Goal: Navigation & Orientation: Find specific page/section

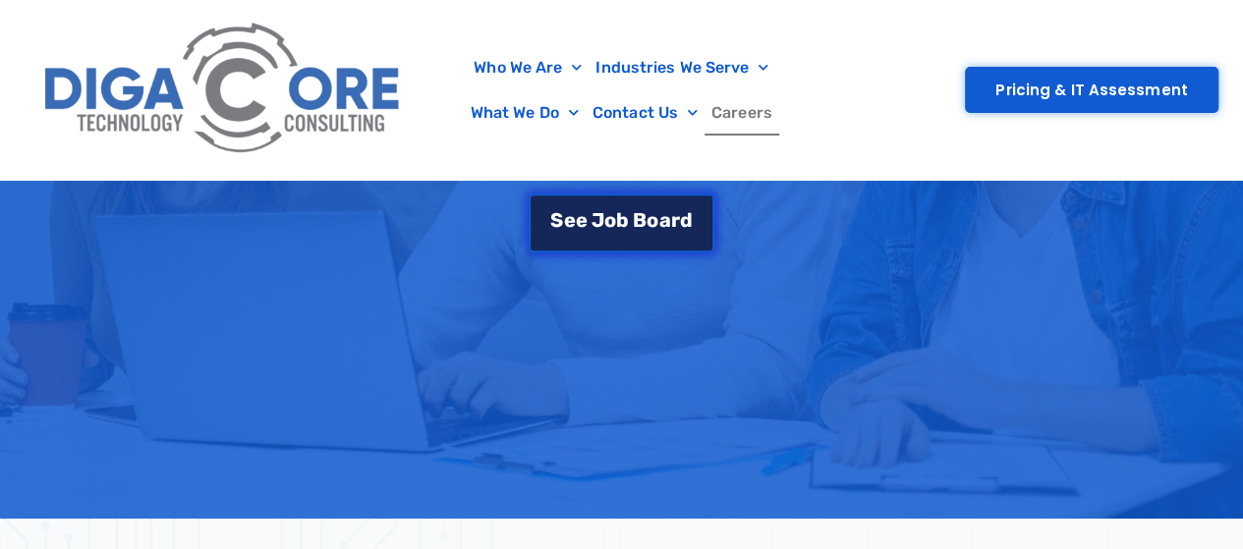
scroll to position [505, 0]
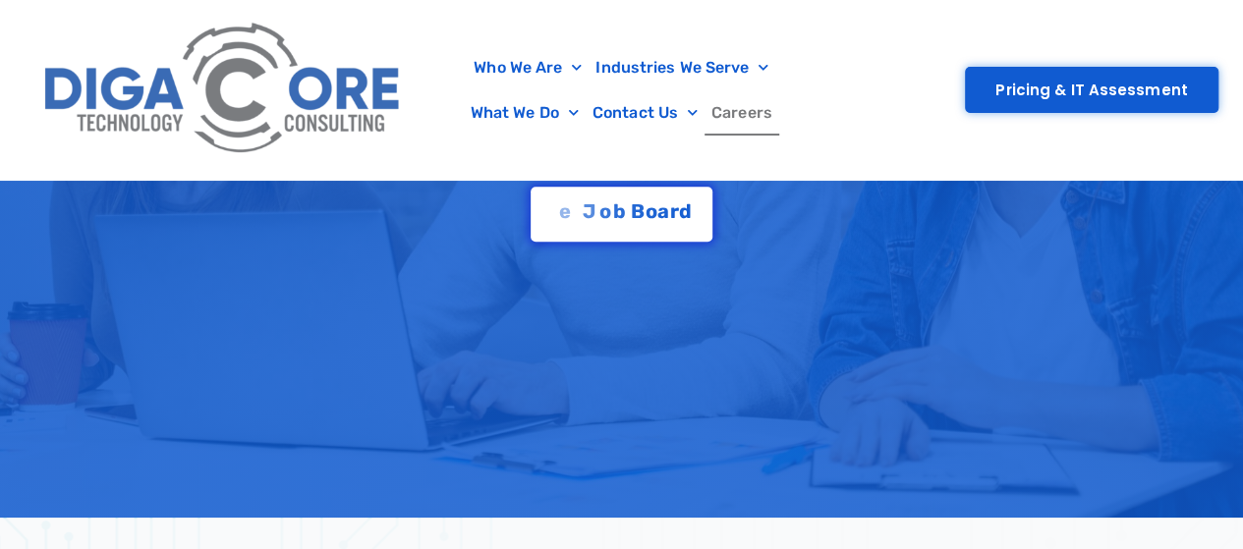
click at [629, 245] on div "Careers at [GEOGRAPHIC_DATA] Grow your career in IT at a company that’s investe…" at bounding box center [621, 125] width 1243 height 251
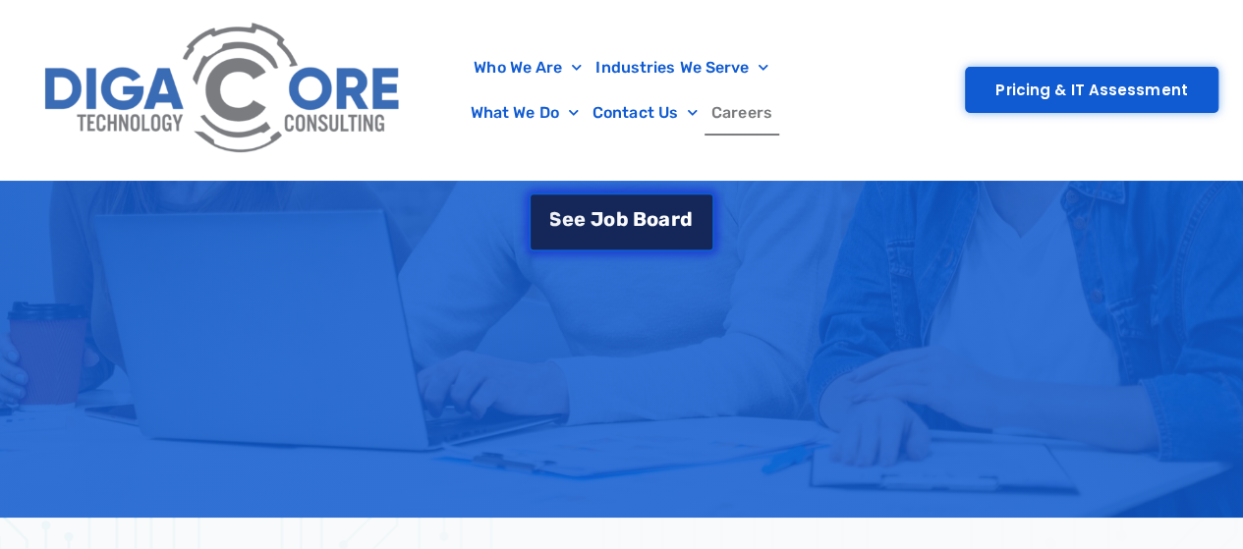
click at [606, 221] on div "S e e J [PERSON_NAME]" at bounding box center [620, 219] width 141 height 20
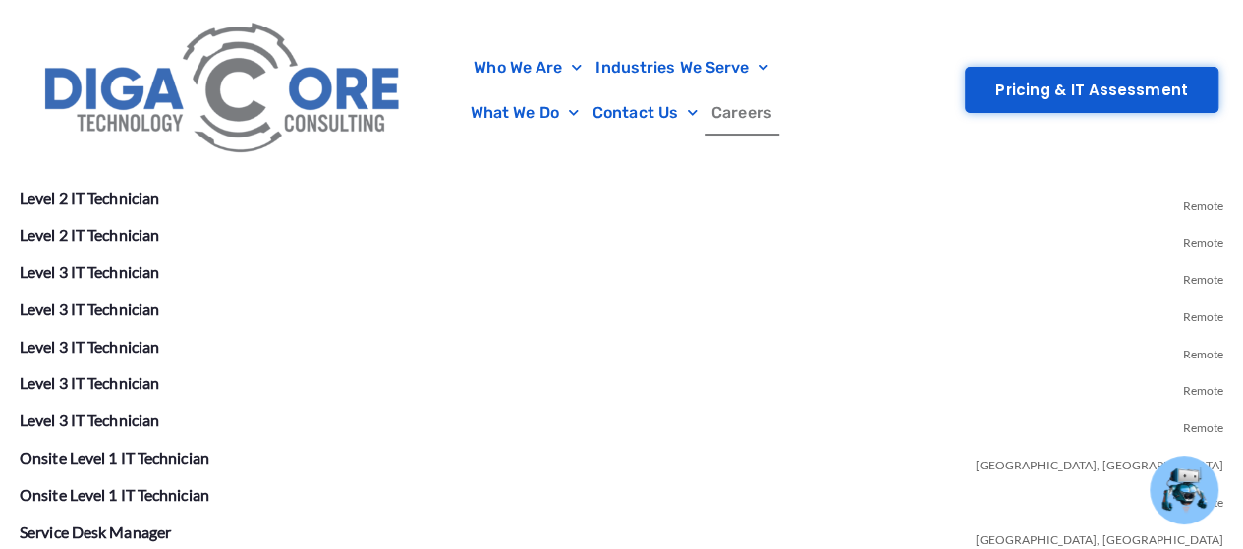
scroll to position [3678, 0]
click at [86, 416] on link "Level 3 IT Technician" at bounding box center [89, 420] width 139 height 19
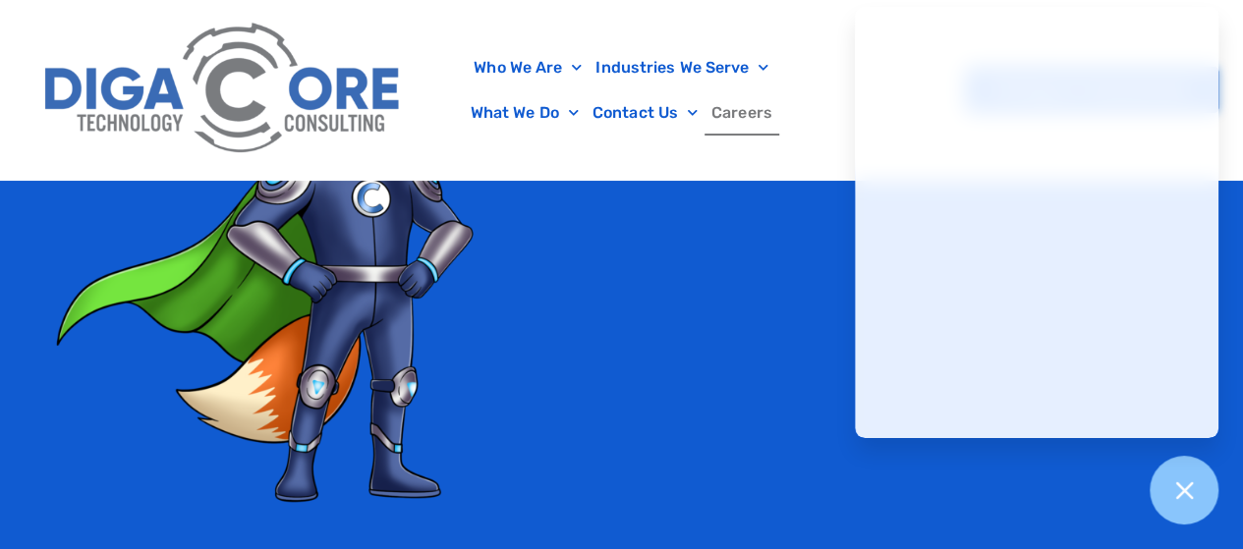
scroll to position [4474, 0]
click at [1201, 494] on div at bounding box center [1184, 491] width 72 height 72
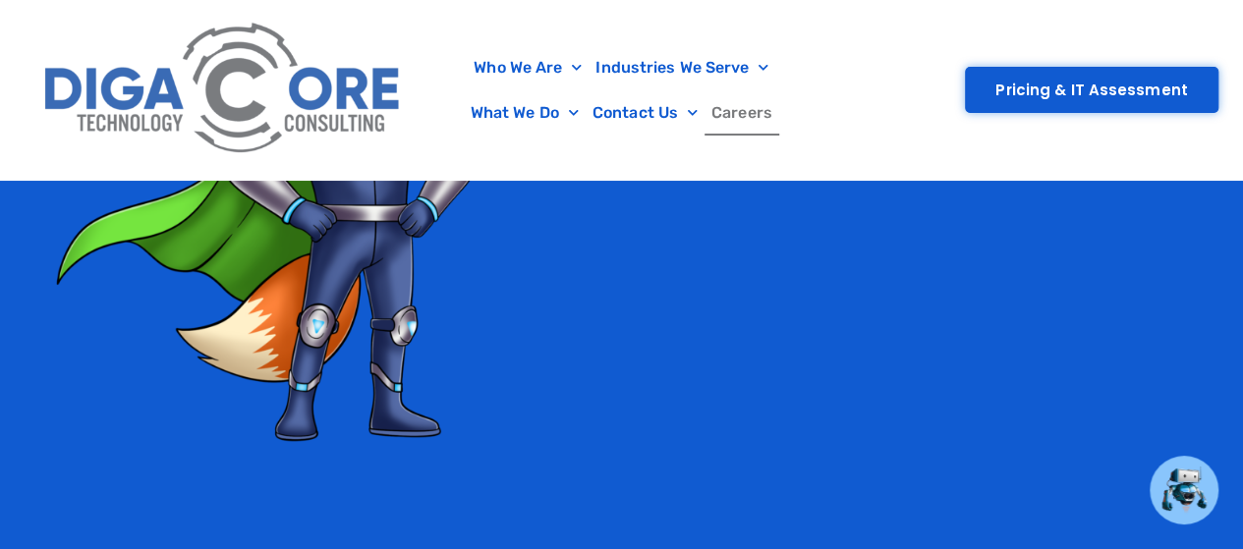
scroll to position [4537, 0]
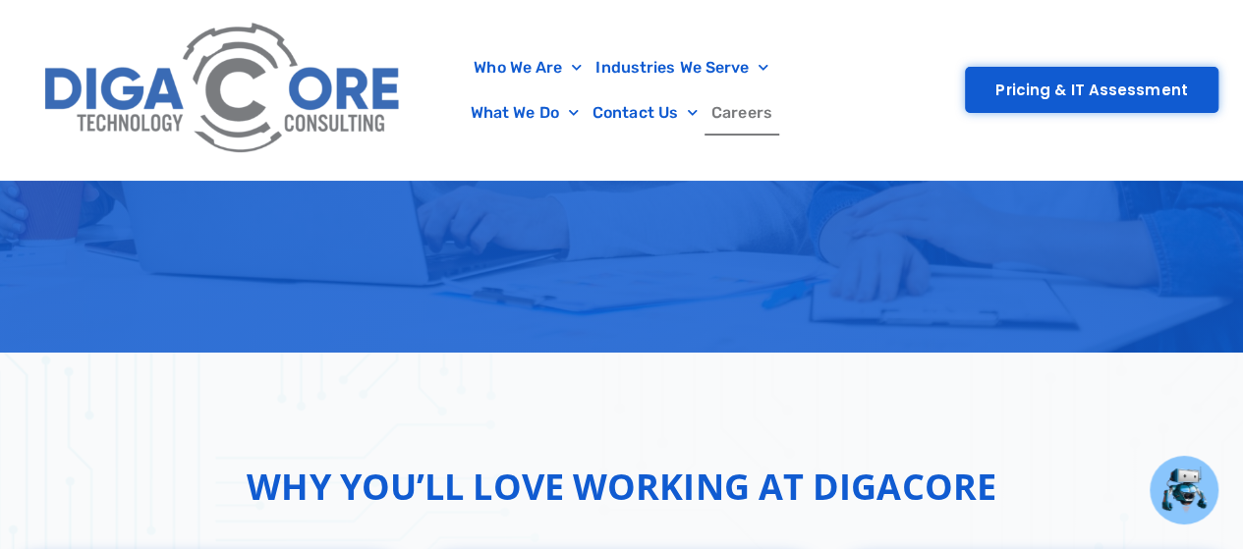
scroll to position [505, 0]
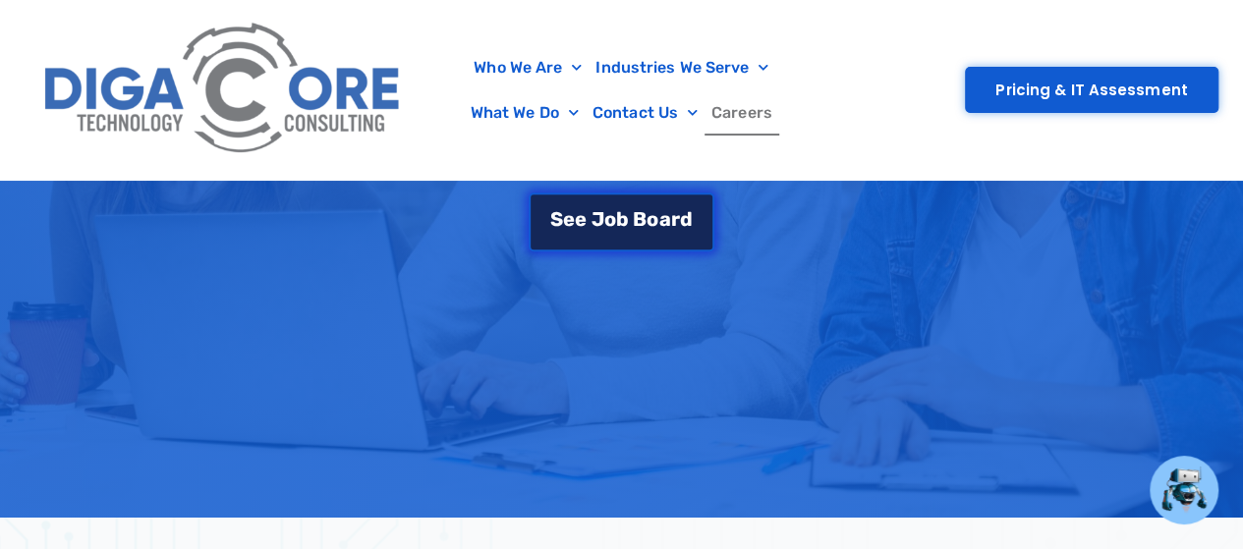
click at [615, 227] on link "S e e J [PERSON_NAME]" at bounding box center [620, 220] width 185 height 59
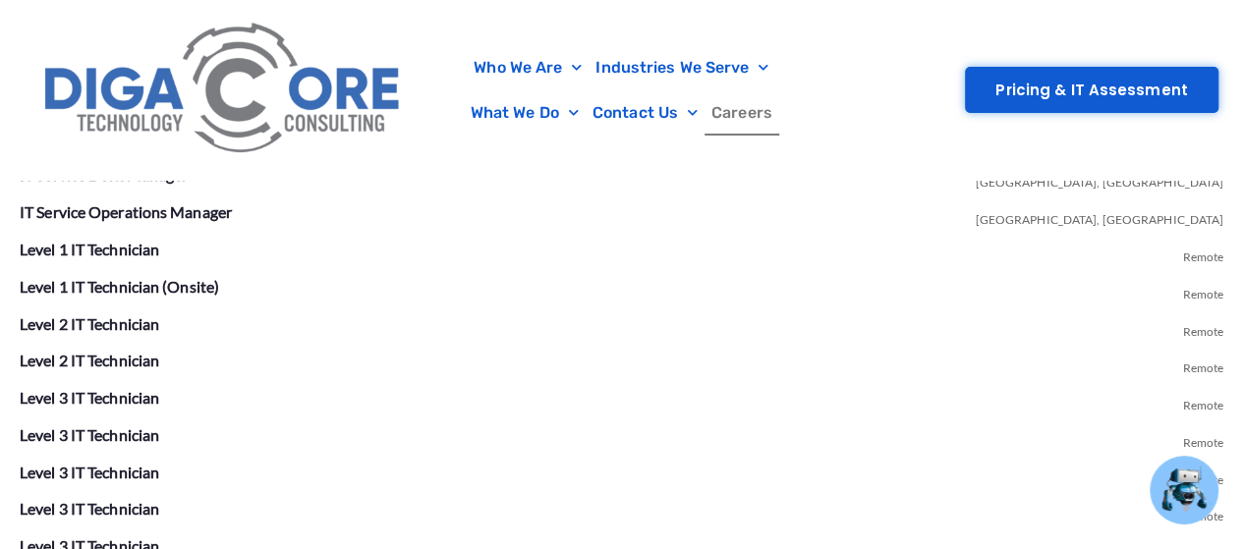
scroll to position [3564, 0]
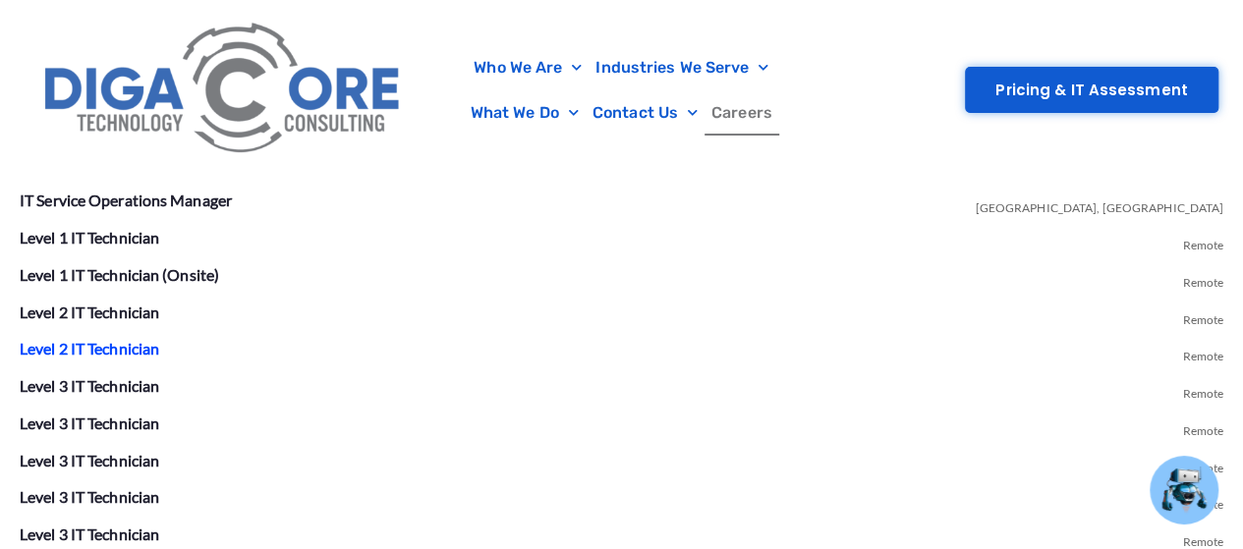
click at [120, 345] on link "Level 2 IT Technician" at bounding box center [89, 348] width 139 height 19
